Goal: Information Seeking & Learning: Learn about a topic

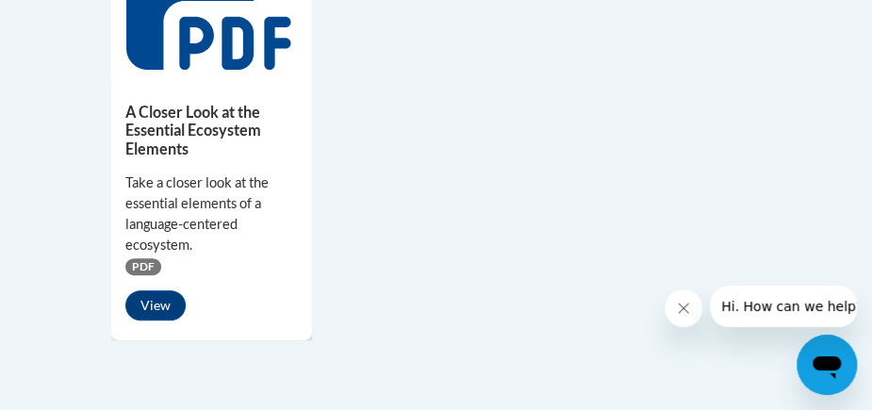
scroll to position [2716, 0]
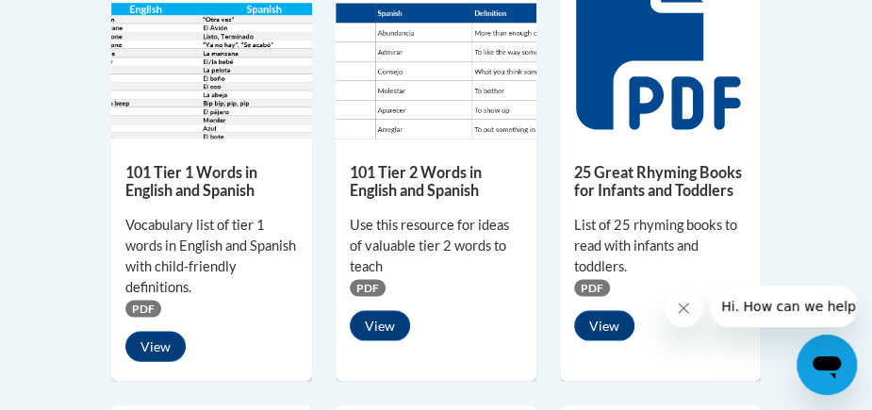
scroll to position [1274, 0]
